Goal: Register for event/course

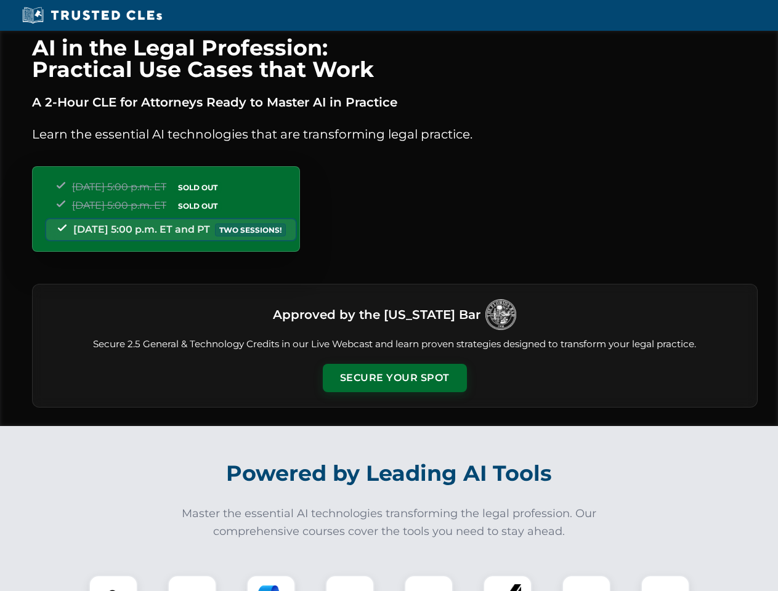
click at [394, 378] on button "Secure Your Spot" at bounding box center [395, 378] width 144 height 28
click at [113, 583] on img at bounding box center [113, 600] width 36 height 36
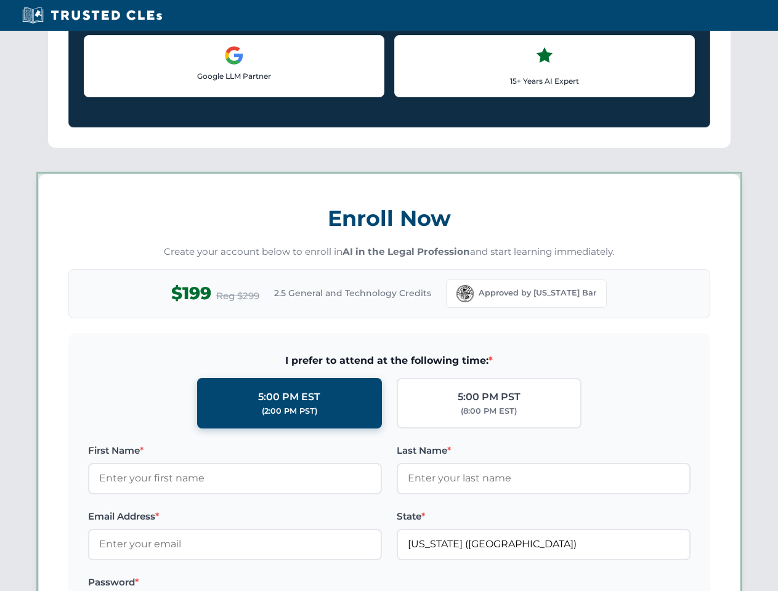
click at [271, 583] on label "Password *" at bounding box center [235, 582] width 294 height 15
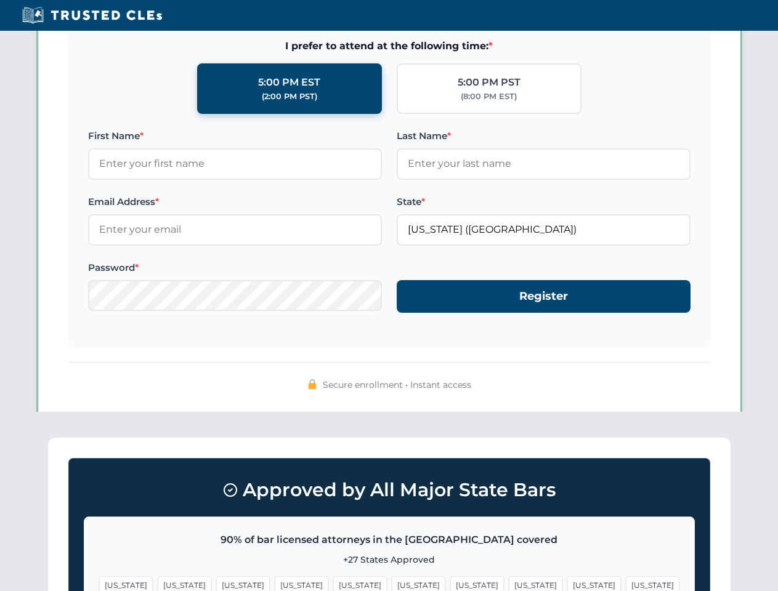
click at [567, 583] on span "[US_STATE]" at bounding box center [594, 585] width 54 height 18
